Goal: Browse casually

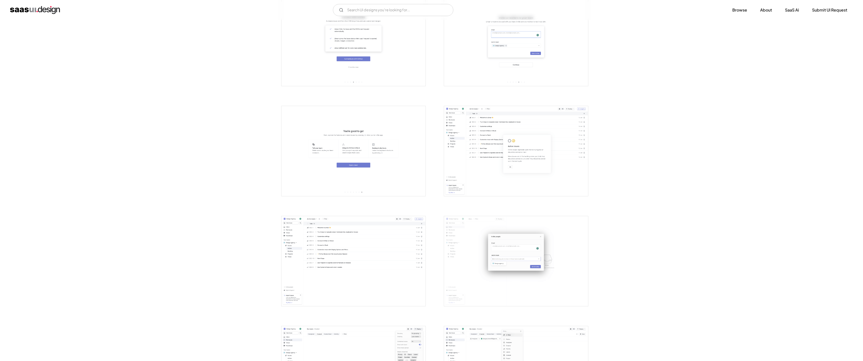
scroll to position [449, 0]
click at [517, 155] on img "open lightbox" at bounding box center [514, 154] width 144 height 90
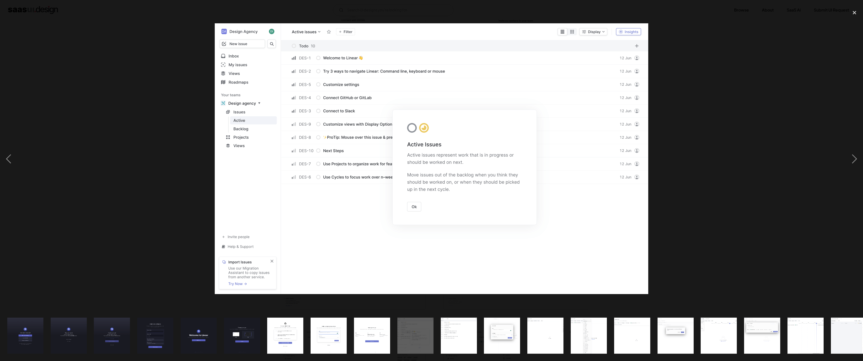
click at [448, 330] on img "show item 11 of 23" at bounding box center [459, 336] width 58 height 36
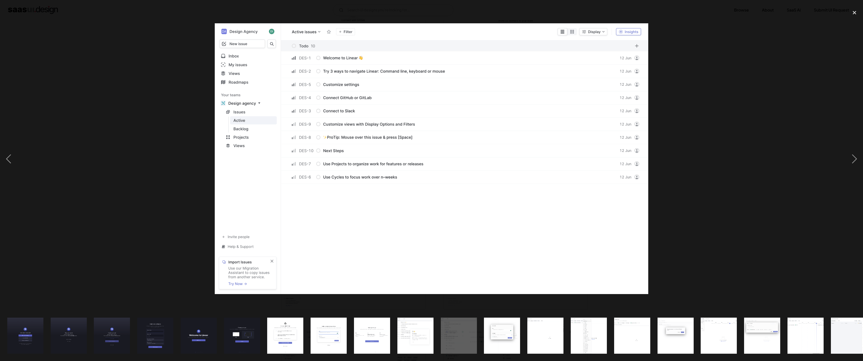
click at [488, 334] on img "show item 12 of 23" at bounding box center [502, 336] width 58 height 36
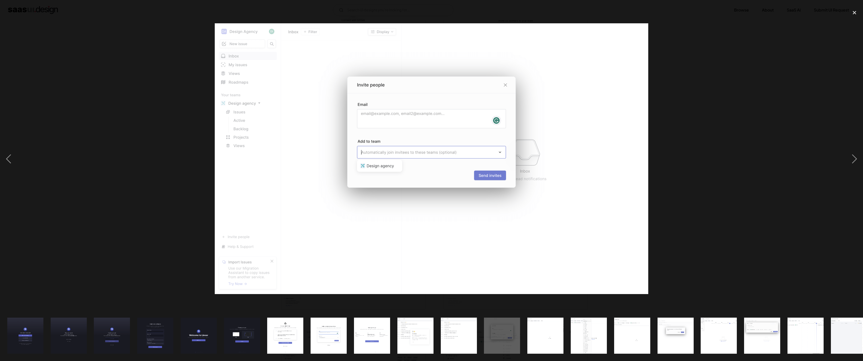
click at [539, 333] on img "show item 13 of 23" at bounding box center [546, 336] width 58 height 36
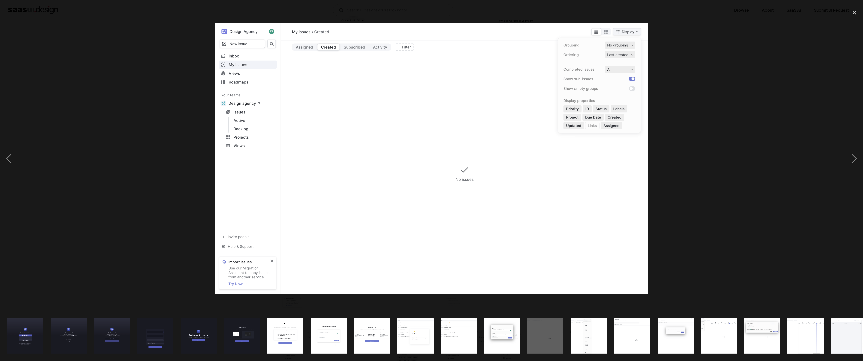
click at [599, 331] on img "show item 14 of 23" at bounding box center [589, 336] width 58 height 36
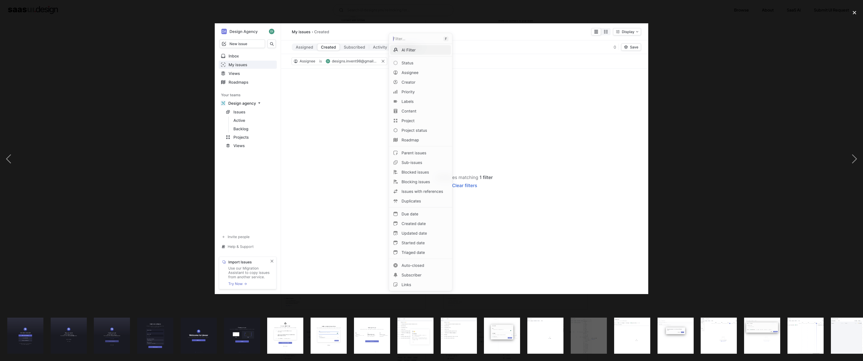
click at [635, 331] on img "show item 15 of 23" at bounding box center [633, 336] width 58 height 36
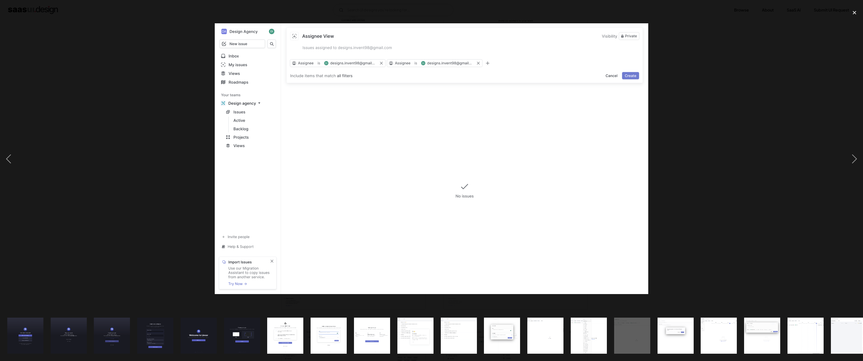
click at [663, 332] on img "show item 16 of 23" at bounding box center [676, 336] width 58 height 36
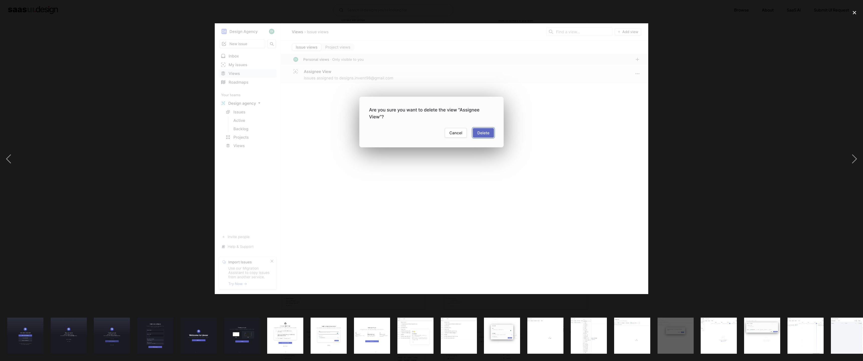
click at [721, 330] on img "show item 17 of 23" at bounding box center [719, 336] width 58 height 36
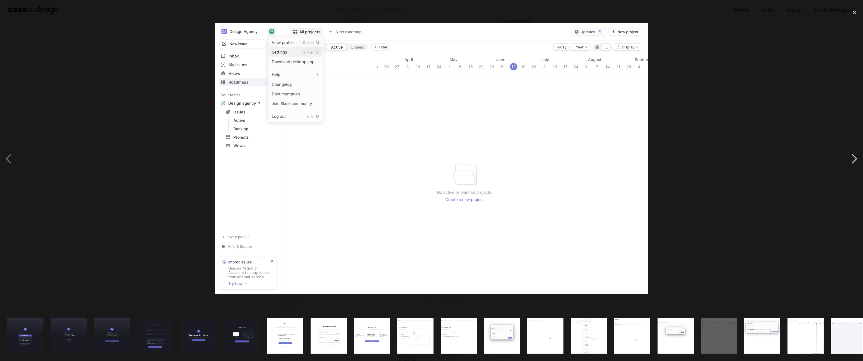
click at [859, 161] on div "next image" at bounding box center [854, 159] width 17 height 304
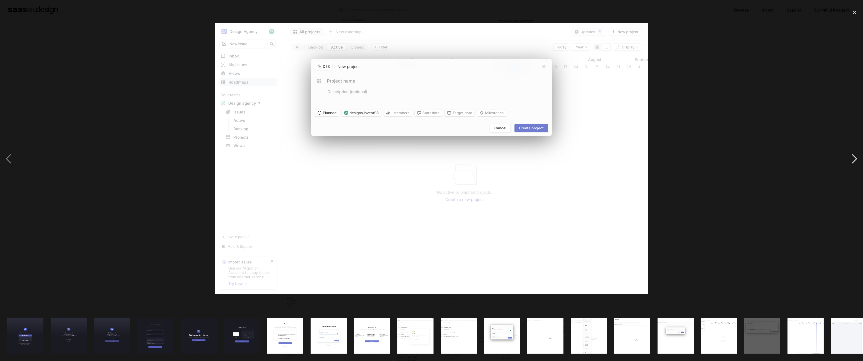
click at [854, 161] on div "next image" at bounding box center [854, 159] width 17 height 304
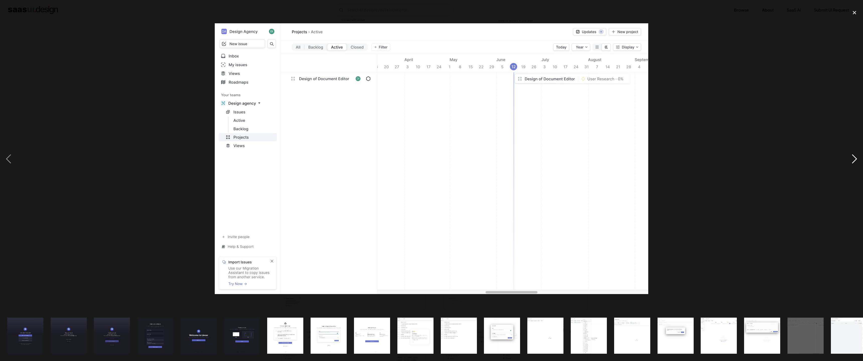
click at [854, 161] on div "next image" at bounding box center [854, 159] width 17 height 304
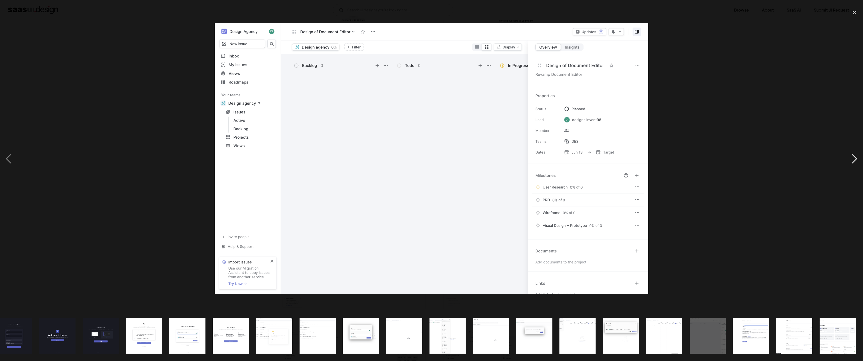
scroll to position [0, 141]
click at [9, 158] on div "previous image" at bounding box center [8, 159] width 17 height 304
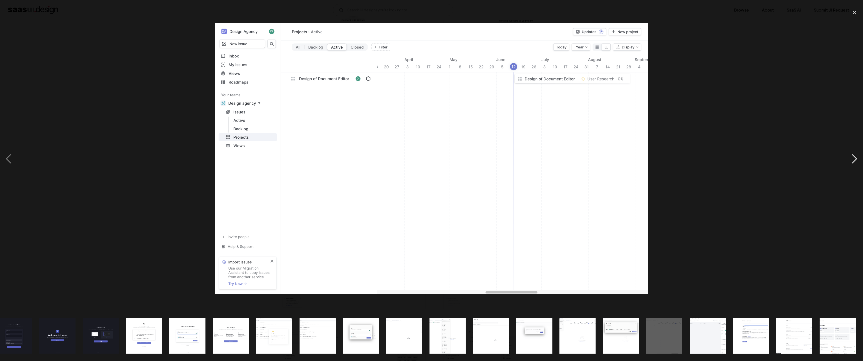
click at [856, 159] on div "next image" at bounding box center [854, 159] width 17 height 304
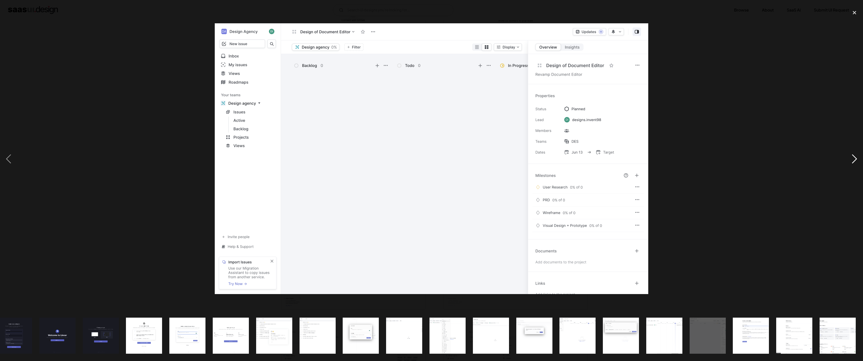
click at [855, 161] on div "next image" at bounding box center [854, 159] width 17 height 304
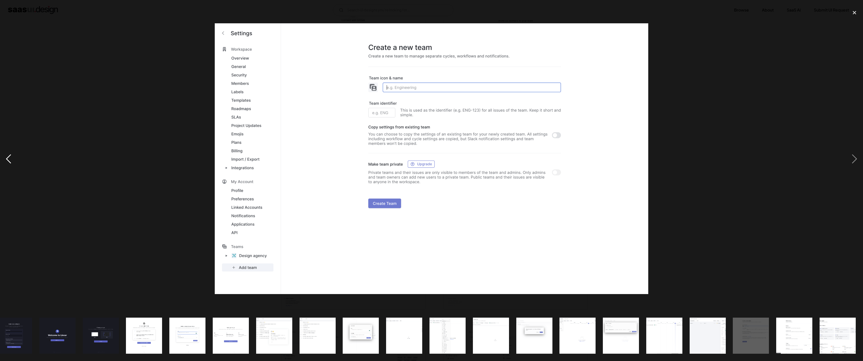
click at [12, 163] on div "previous image" at bounding box center [8, 159] width 17 height 304
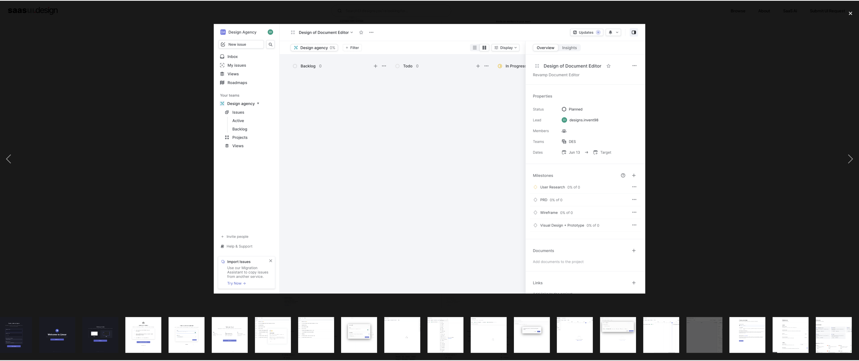
scroll to position [0, 0]
